Goal: Find specific page/section: Find specific page/section

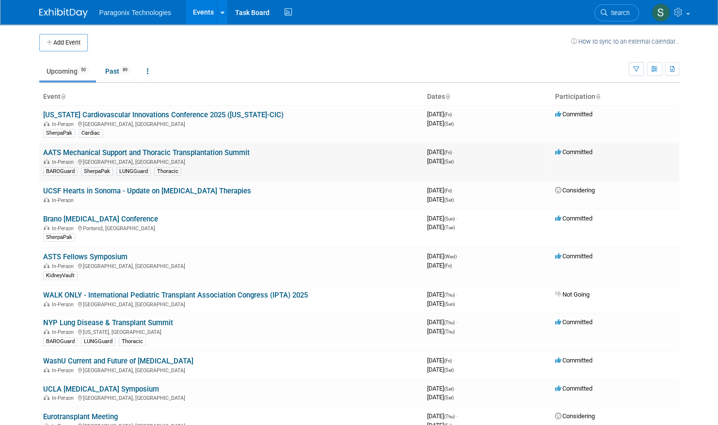
click at [226, 152] on link "AATS Mechanical Support and Thoracic Transplantation Summit" at bounding box center [146, 152] width 206 height 9
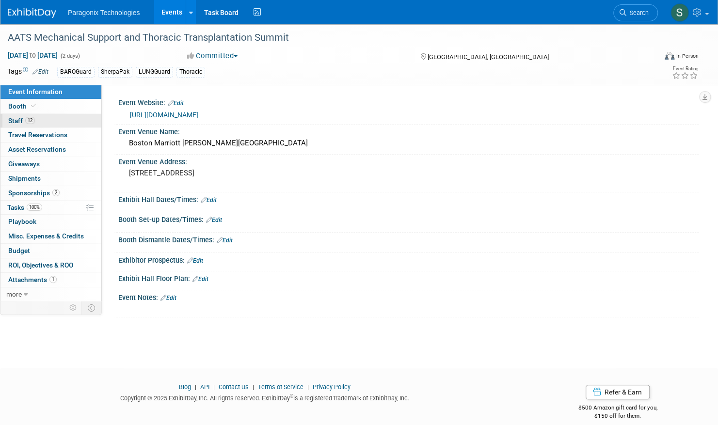
click at [14, 121] on span "Staff 12" at bounding box center [21, 121] width 27 height 8
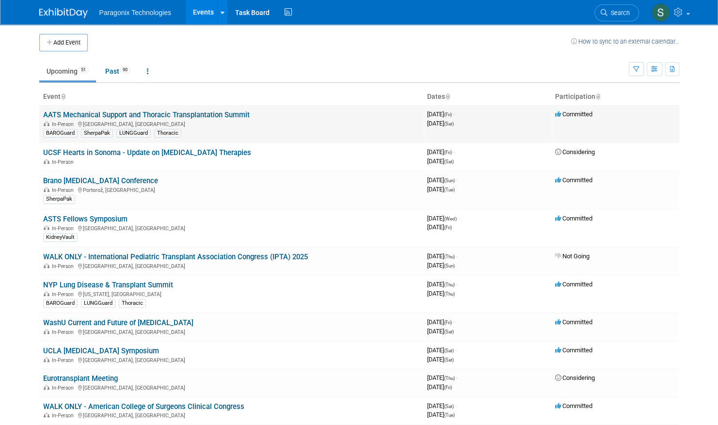
click at [66, 114] on link "AATS Mechanical Support and Thoracic Transplantation Summit" at bounding box center [146, 115] width 206 height 9
click at [24, 133] on body "Paragonix Technologies Events Add Event Bulk Upload Events Shareable Event Boar…" at bounding box center [359, 212] width 718 height 425
